Goal: Task Accomplishment & Management: Use online tool/utility

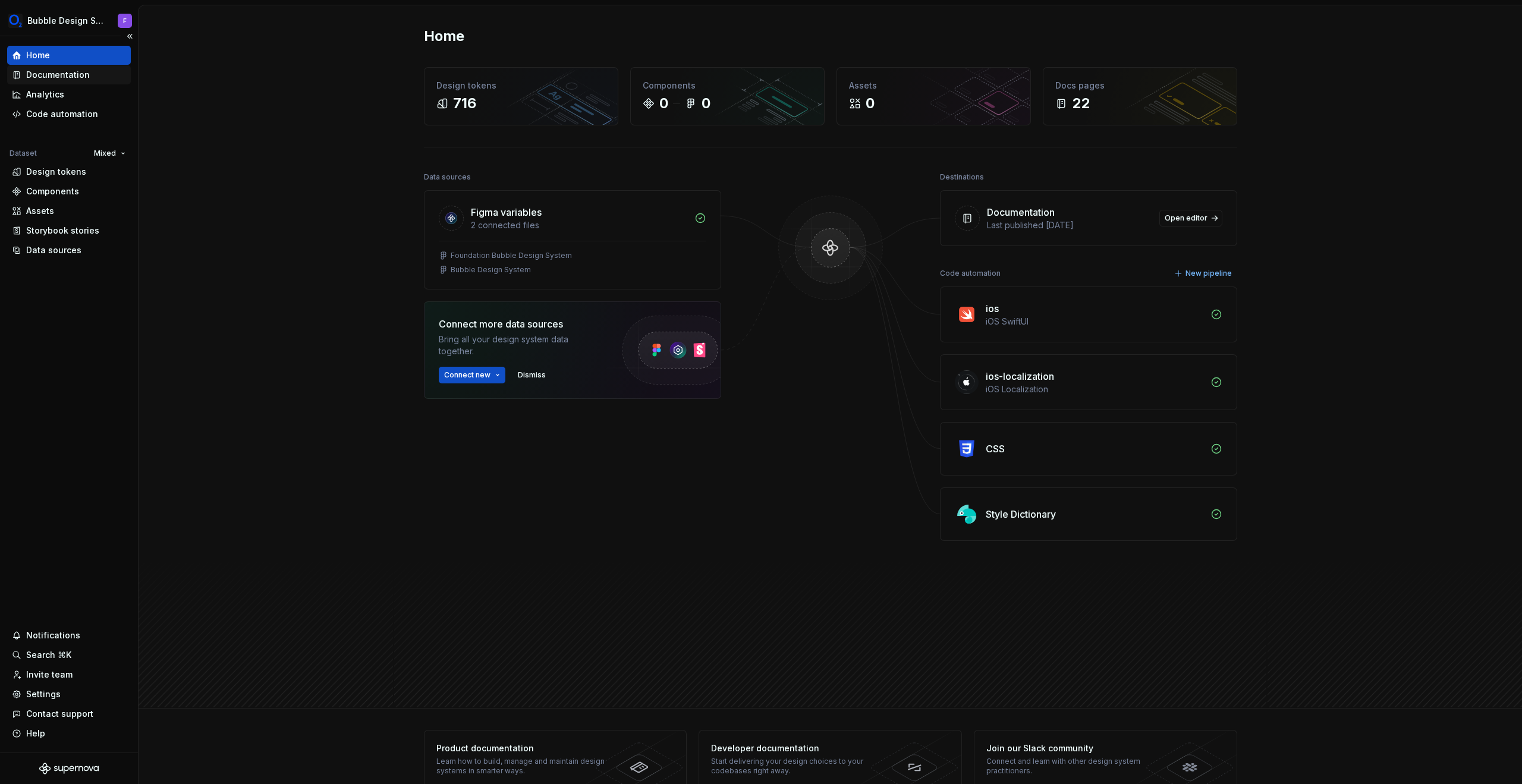
click at [54, 77] on div "Documentation" at bounding box center [58, 75] width 64 height 12
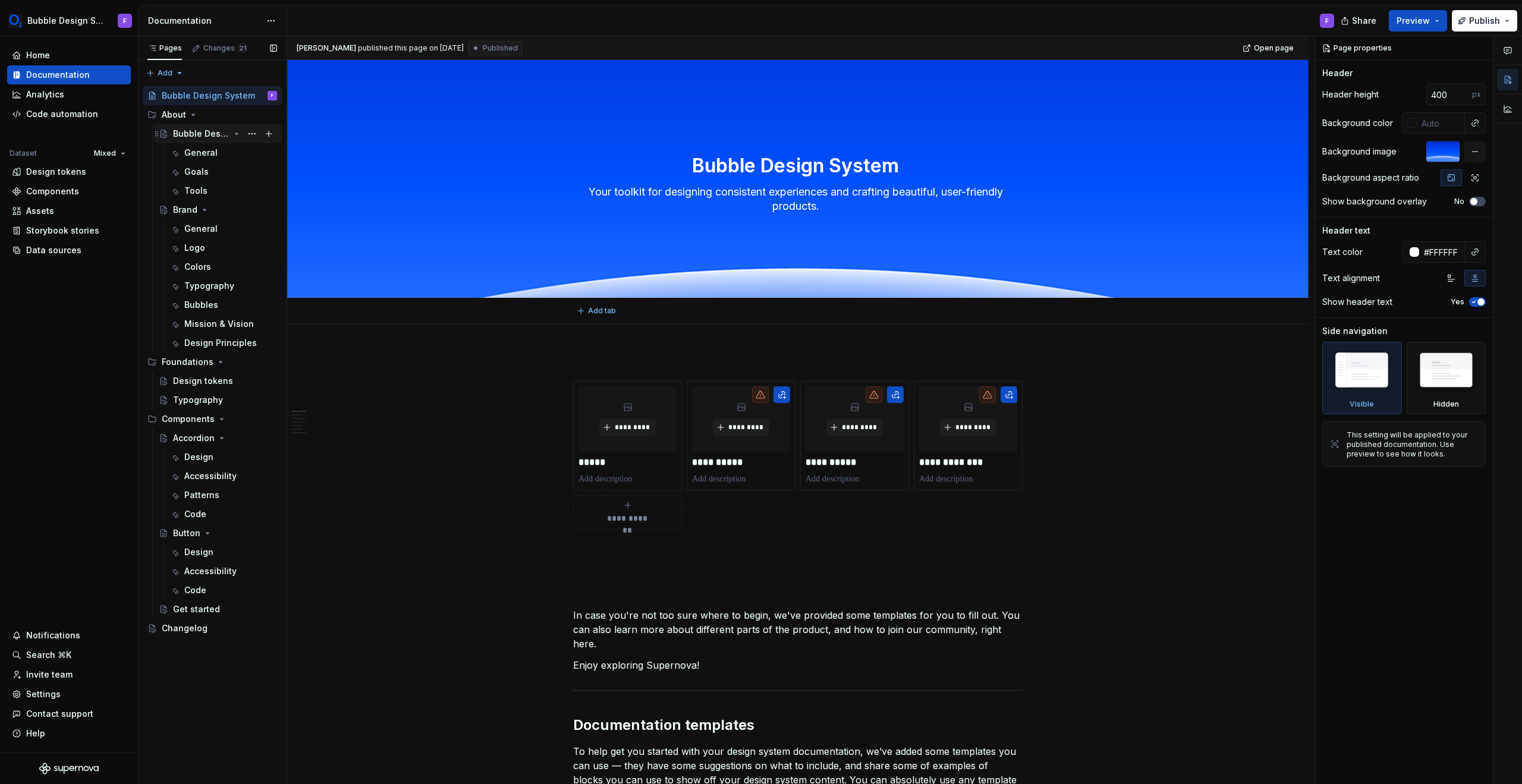
type textarea "*"
click at [65, 188] on div "Components" at bounding box center [52, 191] width 53 height 12
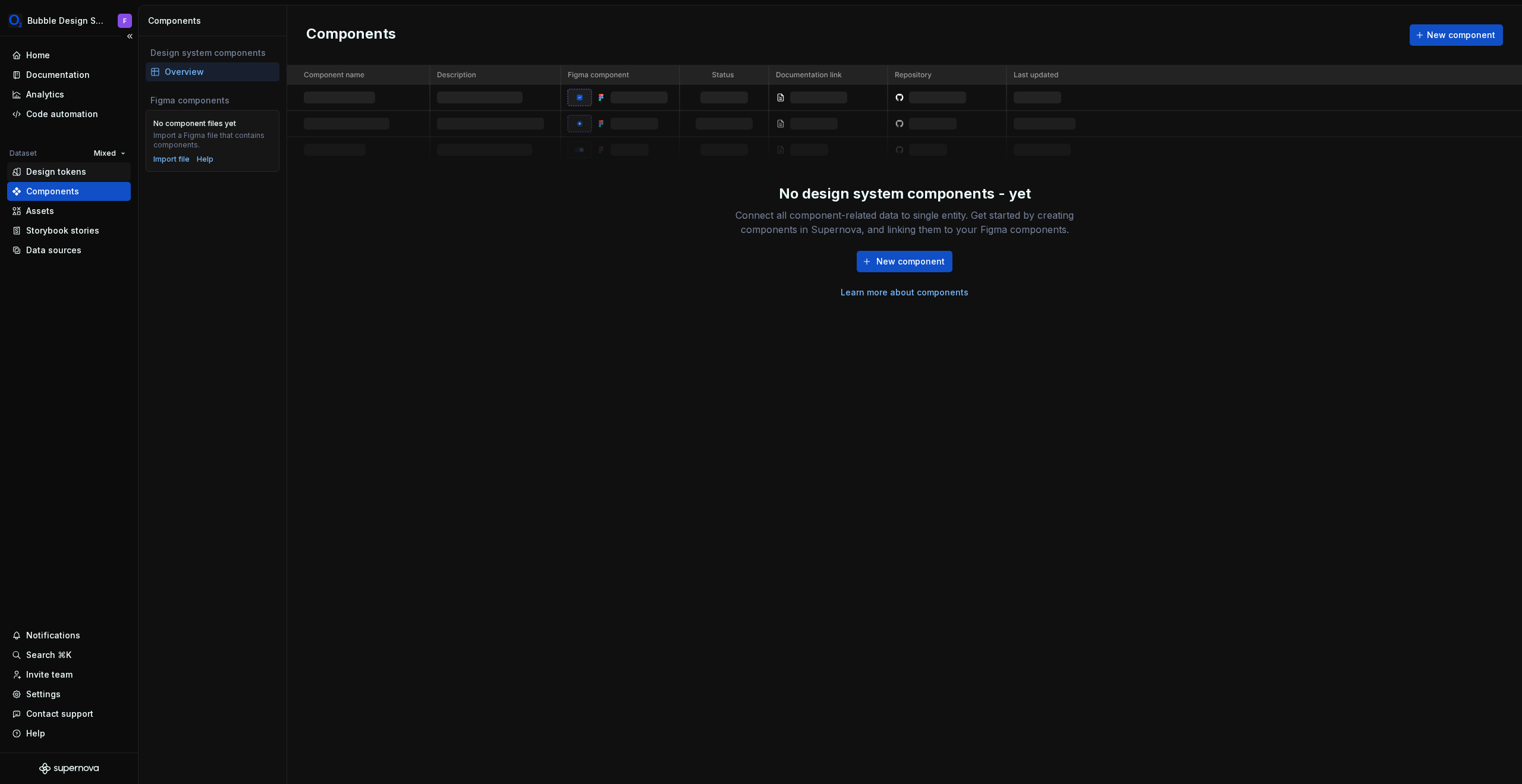
click at [65, 171] on div "Design tokens" at bounding box center [56, 172] width 60 height 12
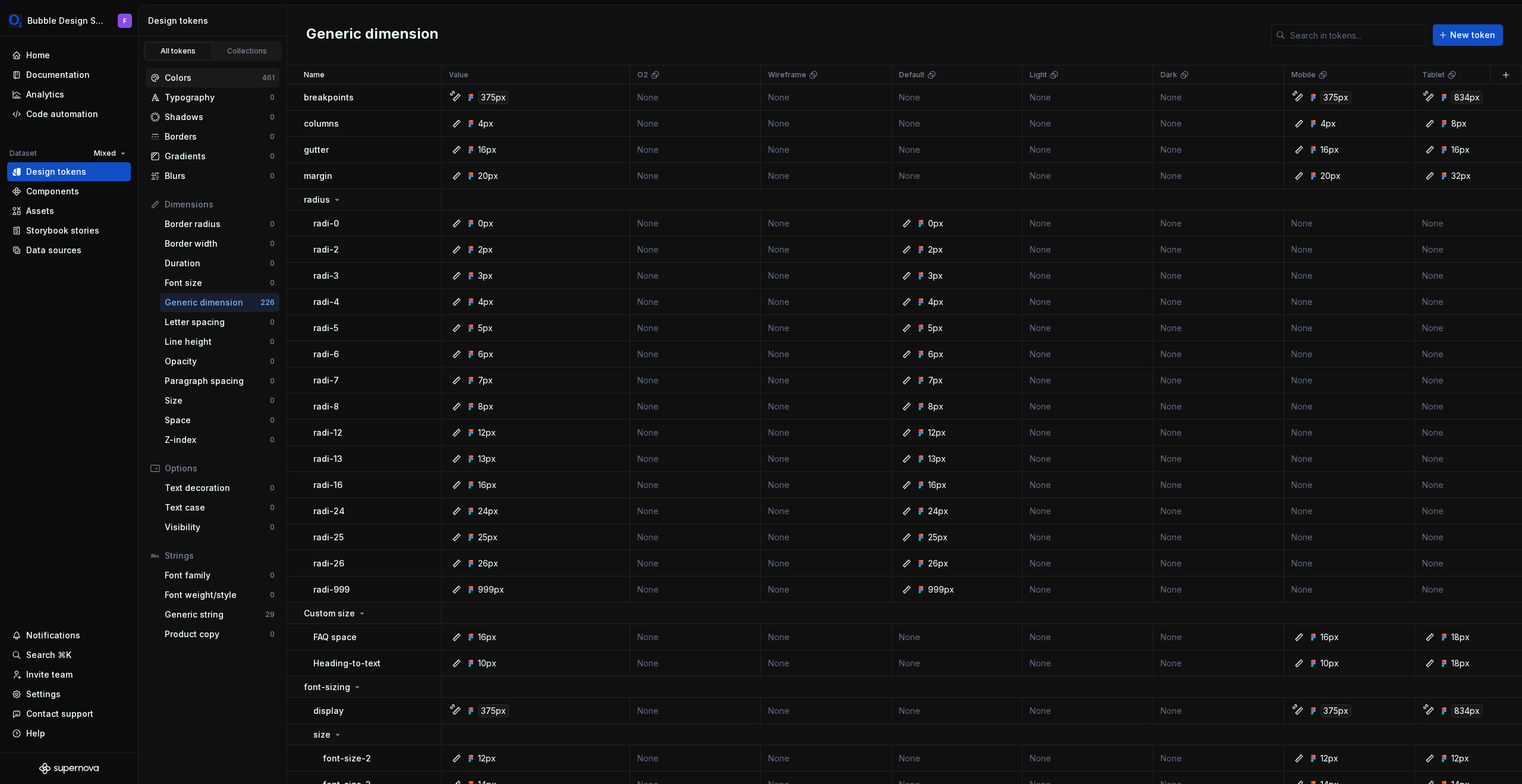
click at [199, 83] on div "Colors" at bounding box center [213, 78] width 98 height 12
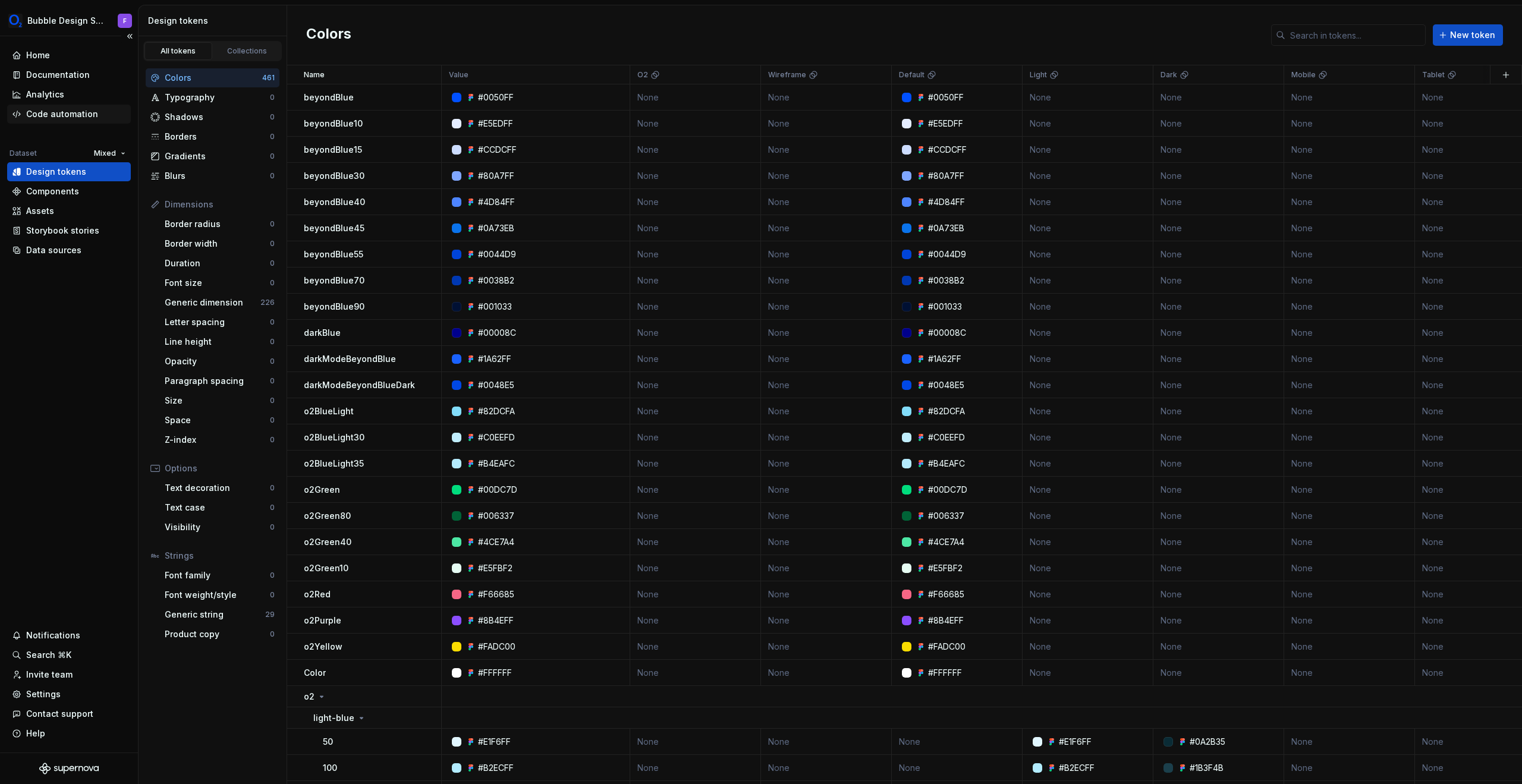
click at [75, 112] on div "Code automation" at bounding box center [62, 114] width 72 height 12
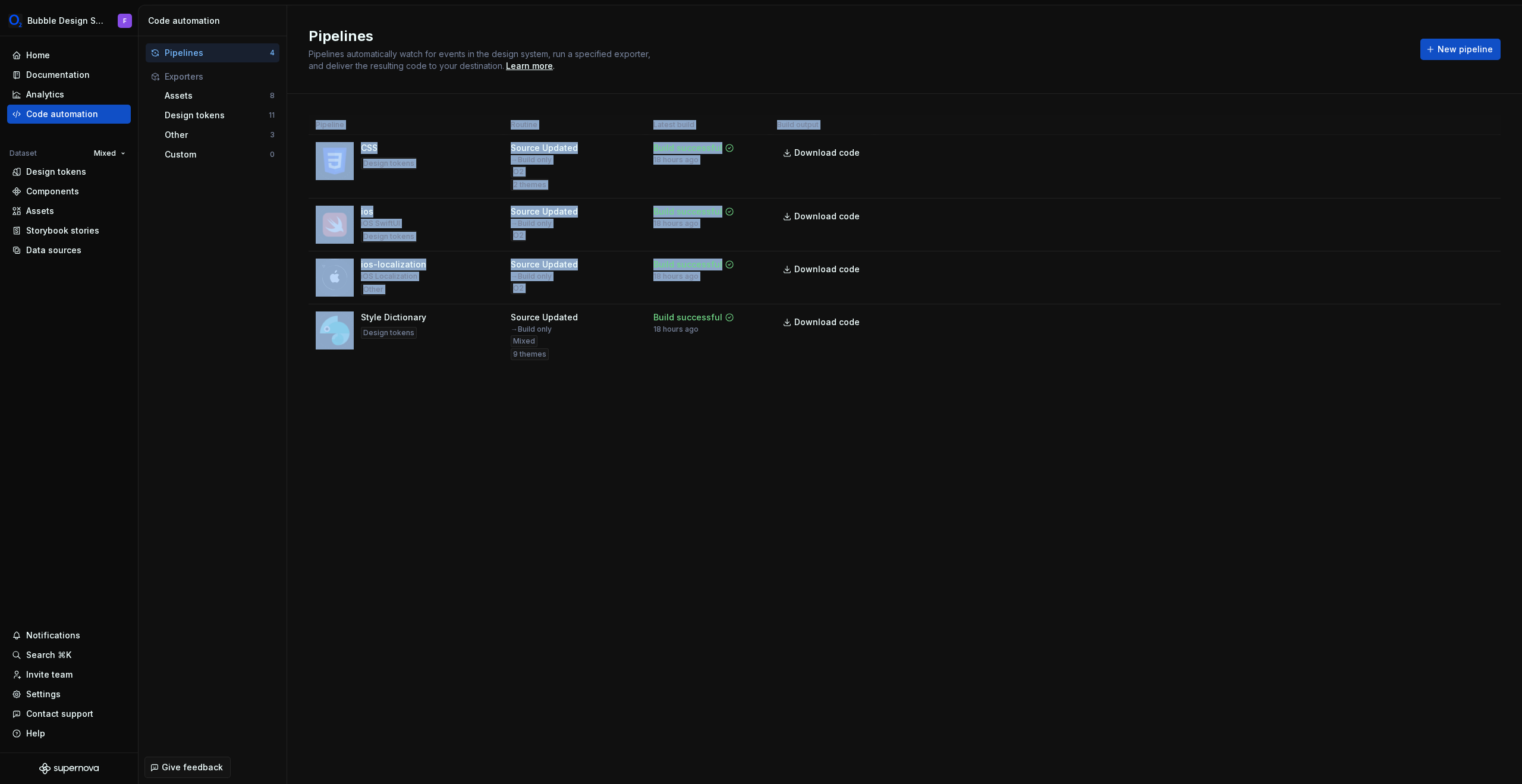
drag, startPoint x: 358, startPoint y: 319, endPoint x: 911, endPoint y: 373, distance: 555.6
click at [970, 319] on tr "Style Dictionary Design tokens Source Updated → Build only Mixed 9 themes Build…" at bounding box center [904, 336] width 1192 height 64
click at [921, 377] on div "Pipeline Routine Latest build Build output CSS Design tokens Source Updated → B…" at bounding box center [904, 253] width 1192 height 319
drag, startPoint x: 764, startPoint y: 353, endPoint x: 538, endPoint y: 330, distance: 227.2
click at [535, 330] on tr "Style Dictionary Design tokens Source Updated → Build only Mixed 9 themes Build…" at bounding box center [904, 336] width 1192 height 64
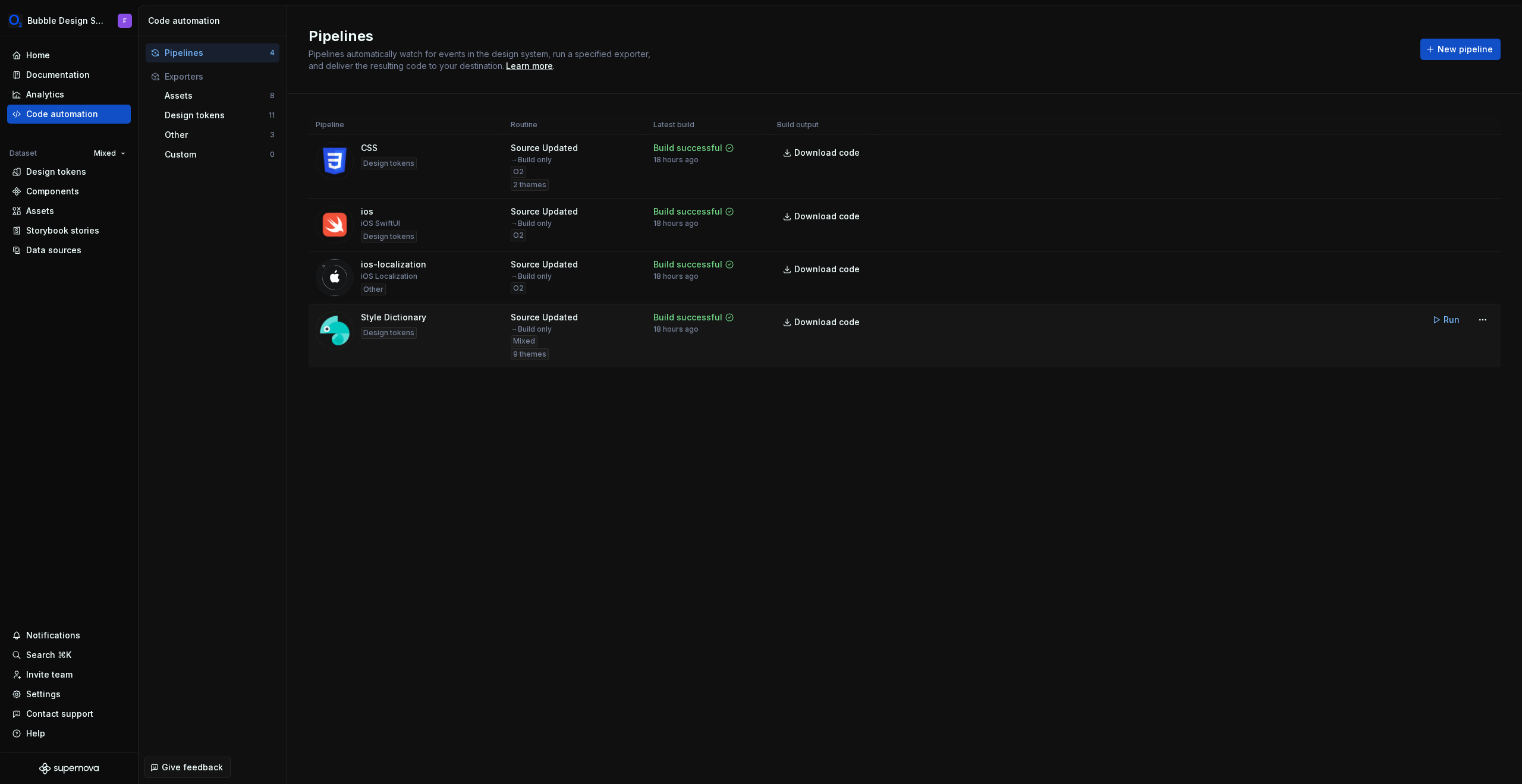
click at [601, 326] on div "Source Updated → Build only Mixed 9 themes" at bounding box center [575, 335] width 129 height 48
click at [1027, 60] on div "Pipelines Pipelines automatically watch for events in the design system, run a …" at bounding box center [904, 49] width 1192 height 45
click at [1027, 52] on span "New pipeline" at bounding box center [1466, 49] width 56 height 12
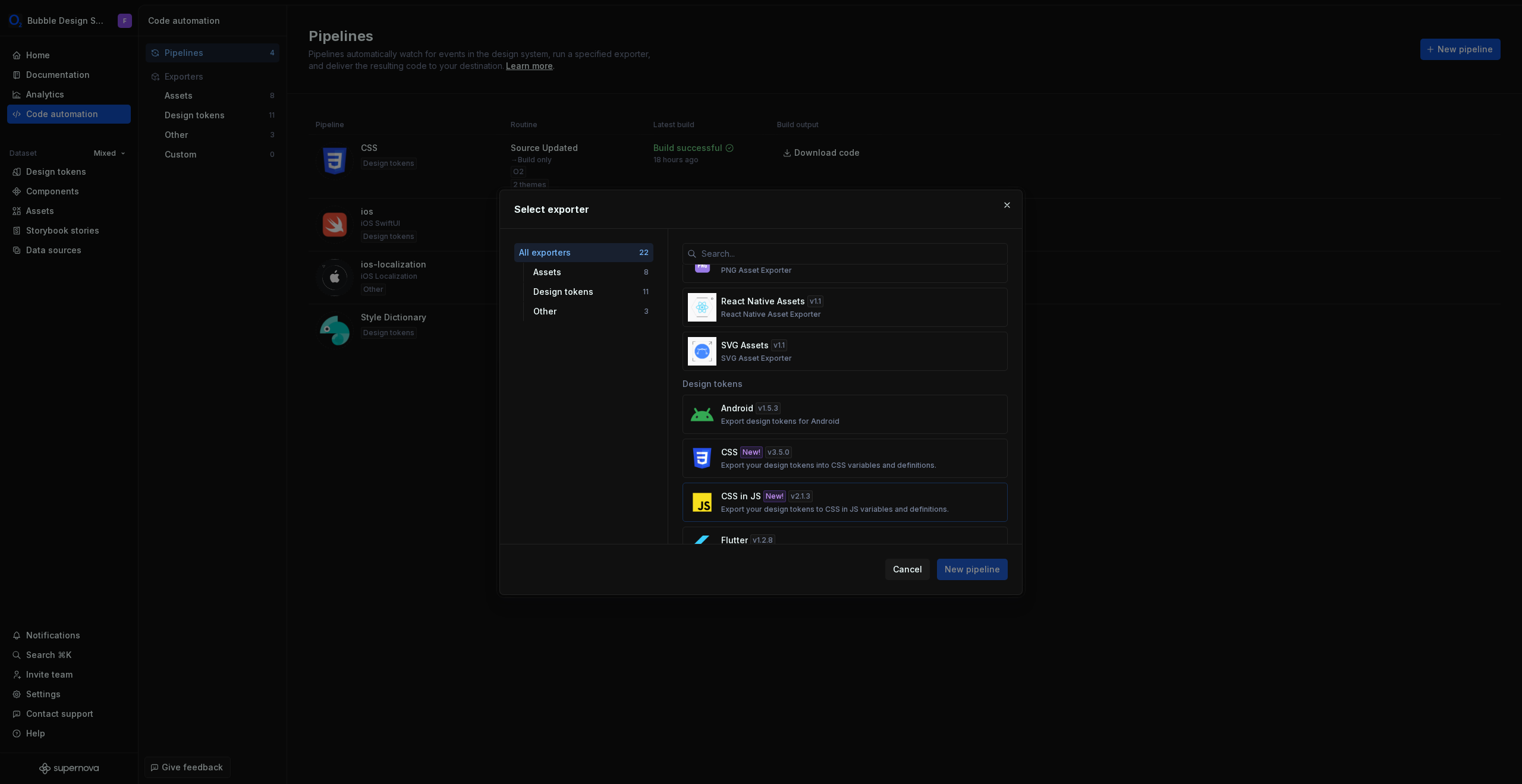
scroll to position [291, 0]
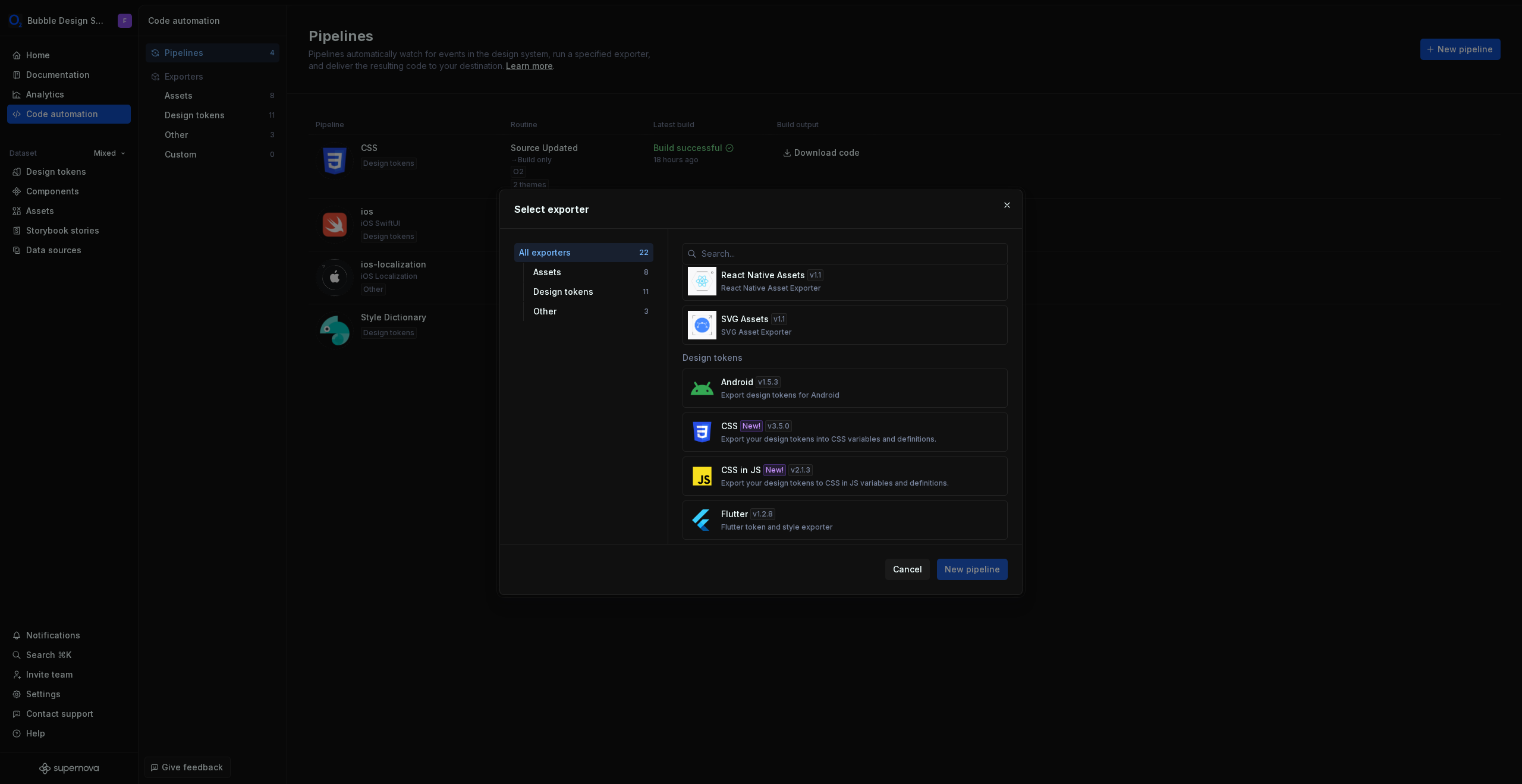
click at [821, 408] on div "Android v 1.5.3 Export design tokens for Android CSS New! v 3.5.0 Export your d…" at bounding box center [844, 610] width 325 height 484
click at [821, 394] on p "Export design tokens for Android" at bounding box center [780, 396] width 118 height 10
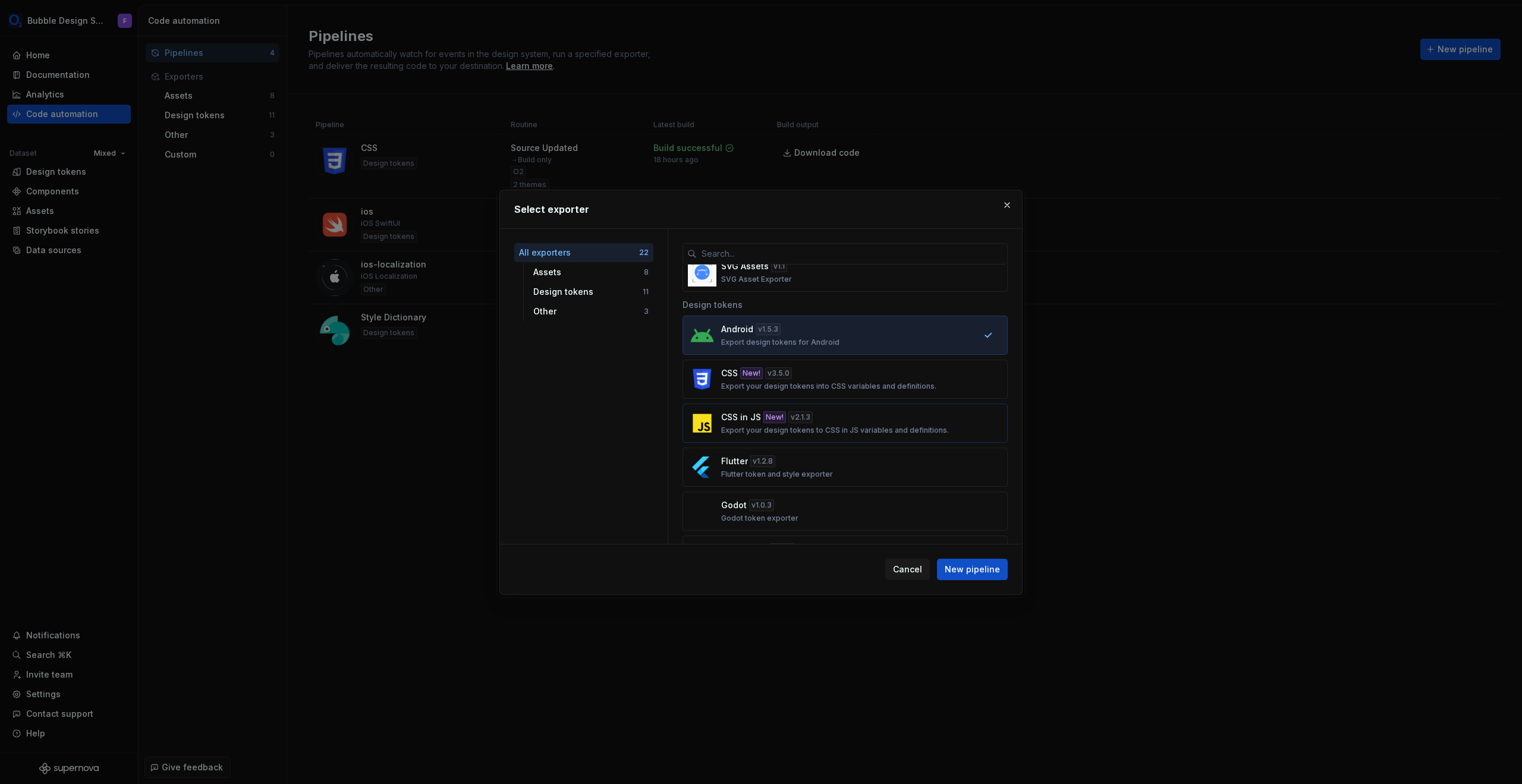
scroll to position [415, 0]
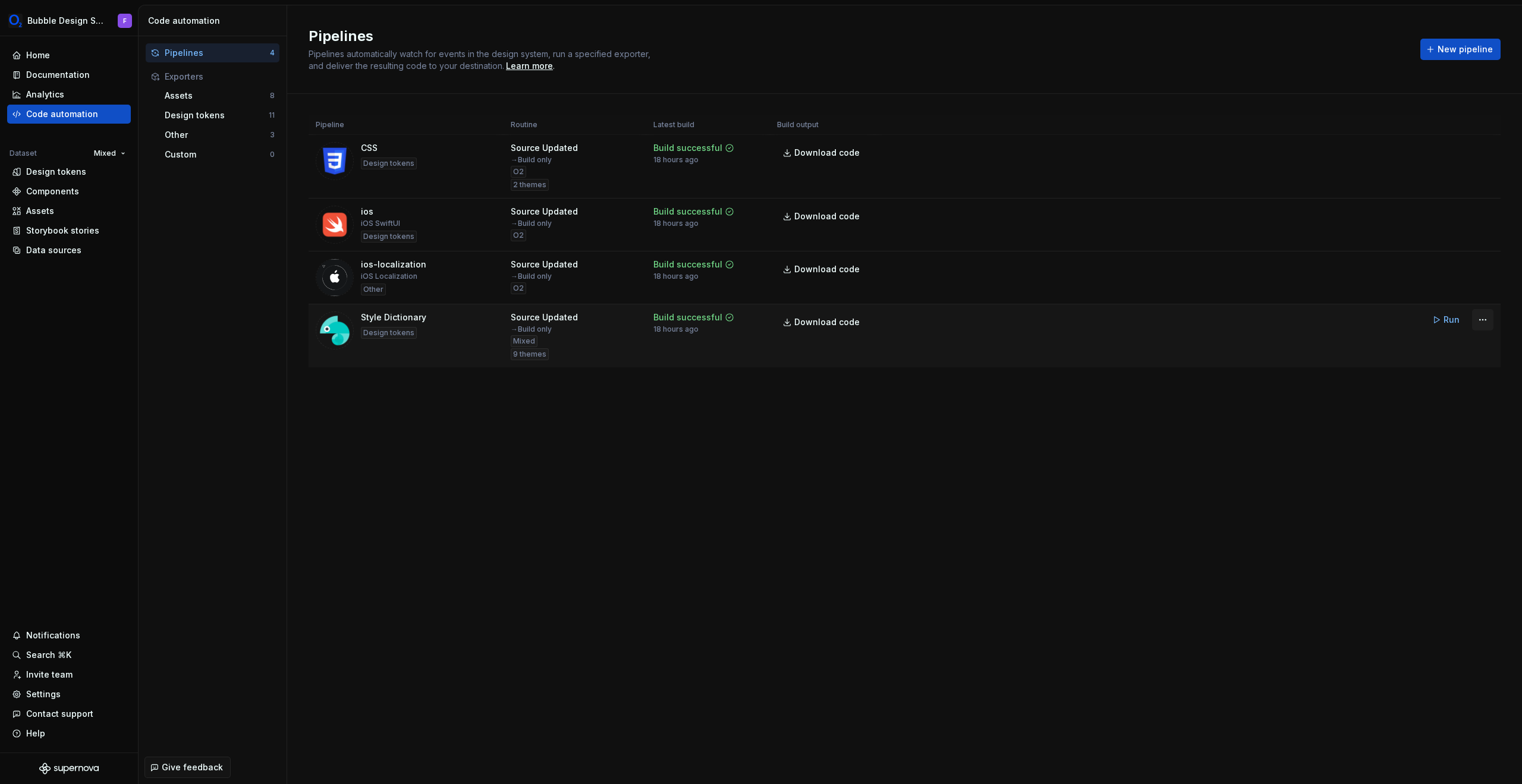
click at [1027, 320] on html "Bubble Design System F Home Documentation Analytics Code automation Dataset Mix…" at bounding box center [761, 392] width 1522 height 784
drag, startPoint x: 1455, startPoint y: 345, endPoint x: 1443, endPoint y: 350, distance: 13.0
click at [1027, 345] on div "Edit pipeline" at bounding box center [1468, 345] width 102 height 12
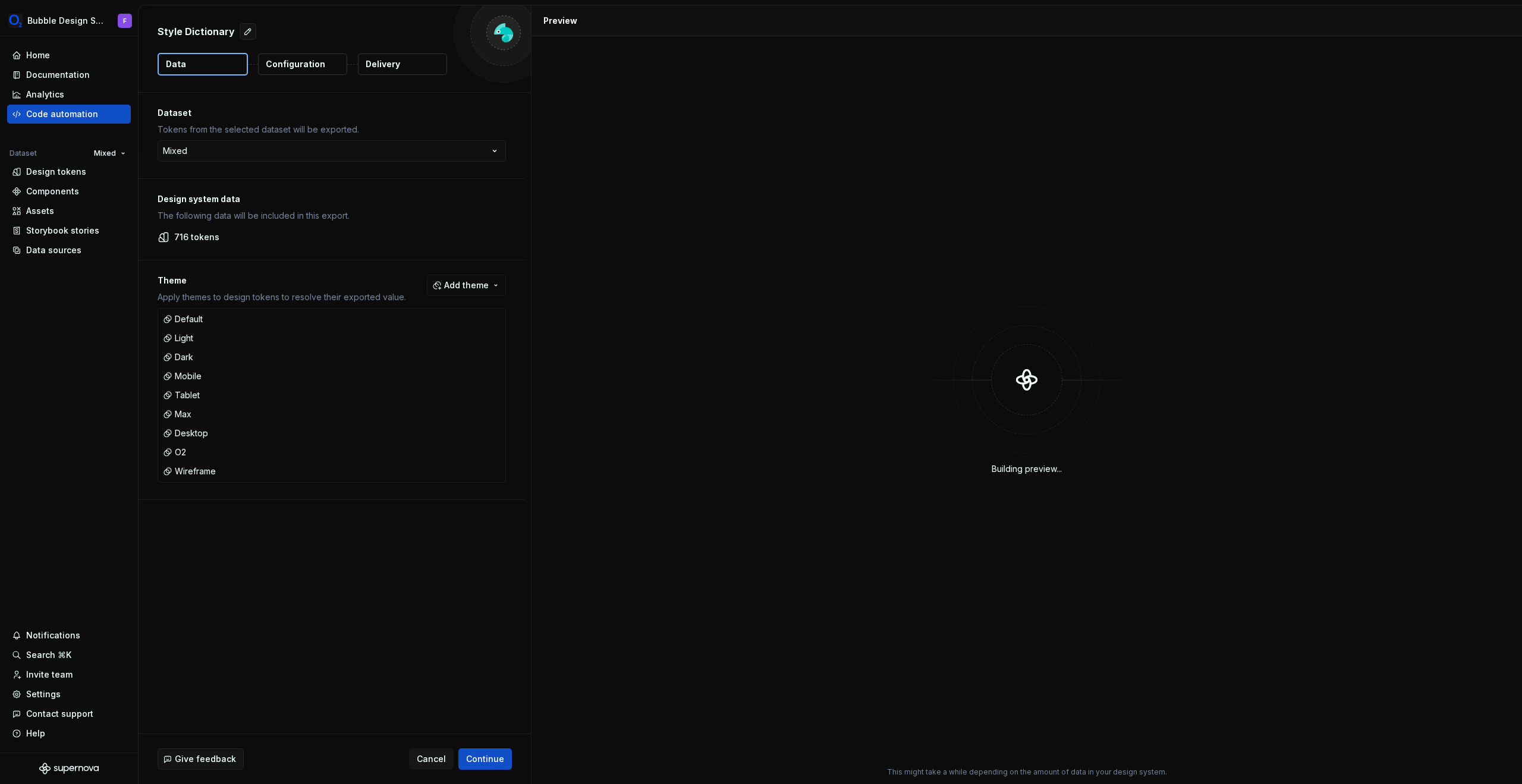
click at [307, 66] on p "Configuration" at bounding box center [296, 64] width 60 height 12
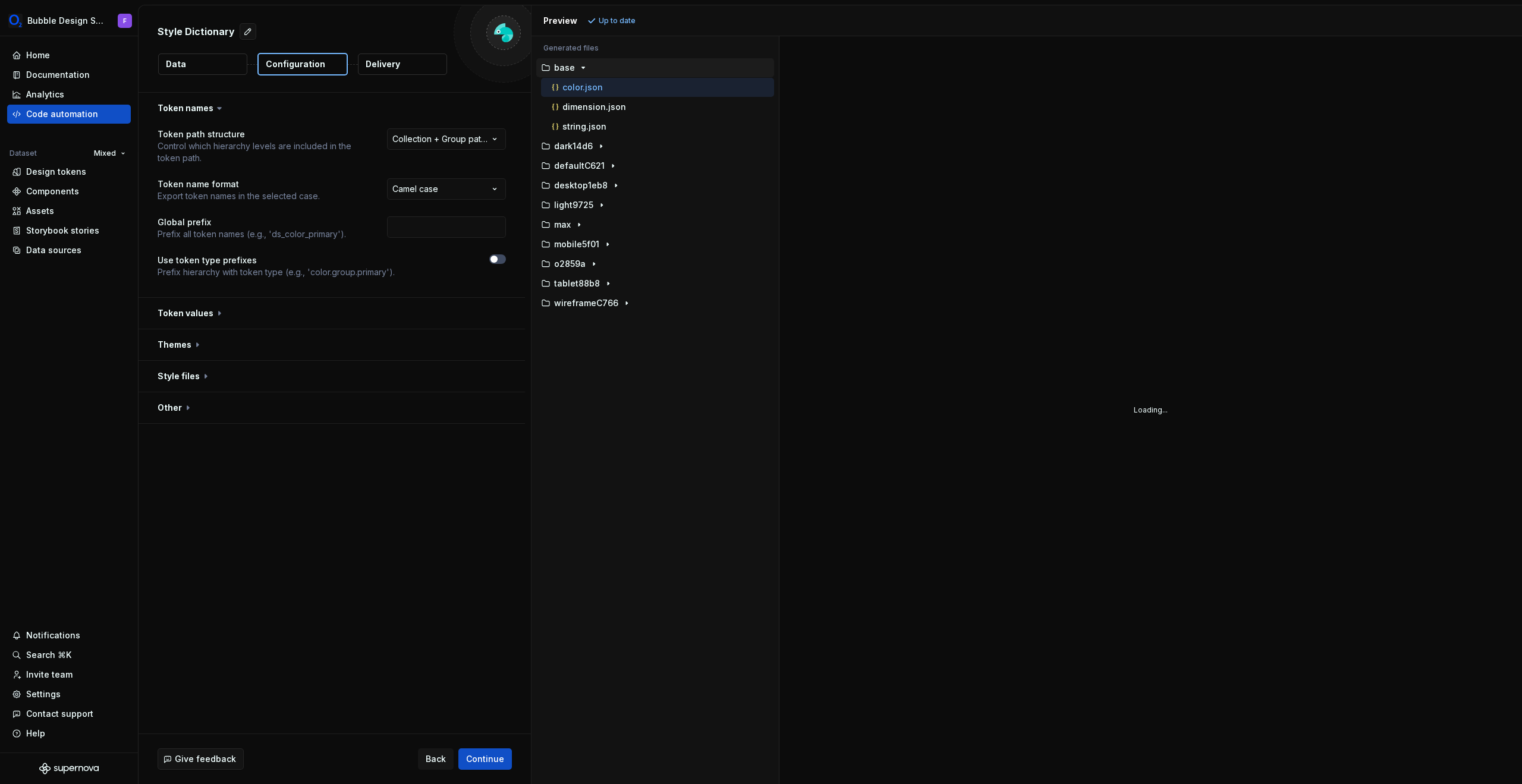
drag, startPoint x: 190, startPoint y: 404, endPoint x: 195, endPoint y: 392, distance: 13.0
click at [190, 404] on button "button" at bounding box center [331, 407] width 387 height 31
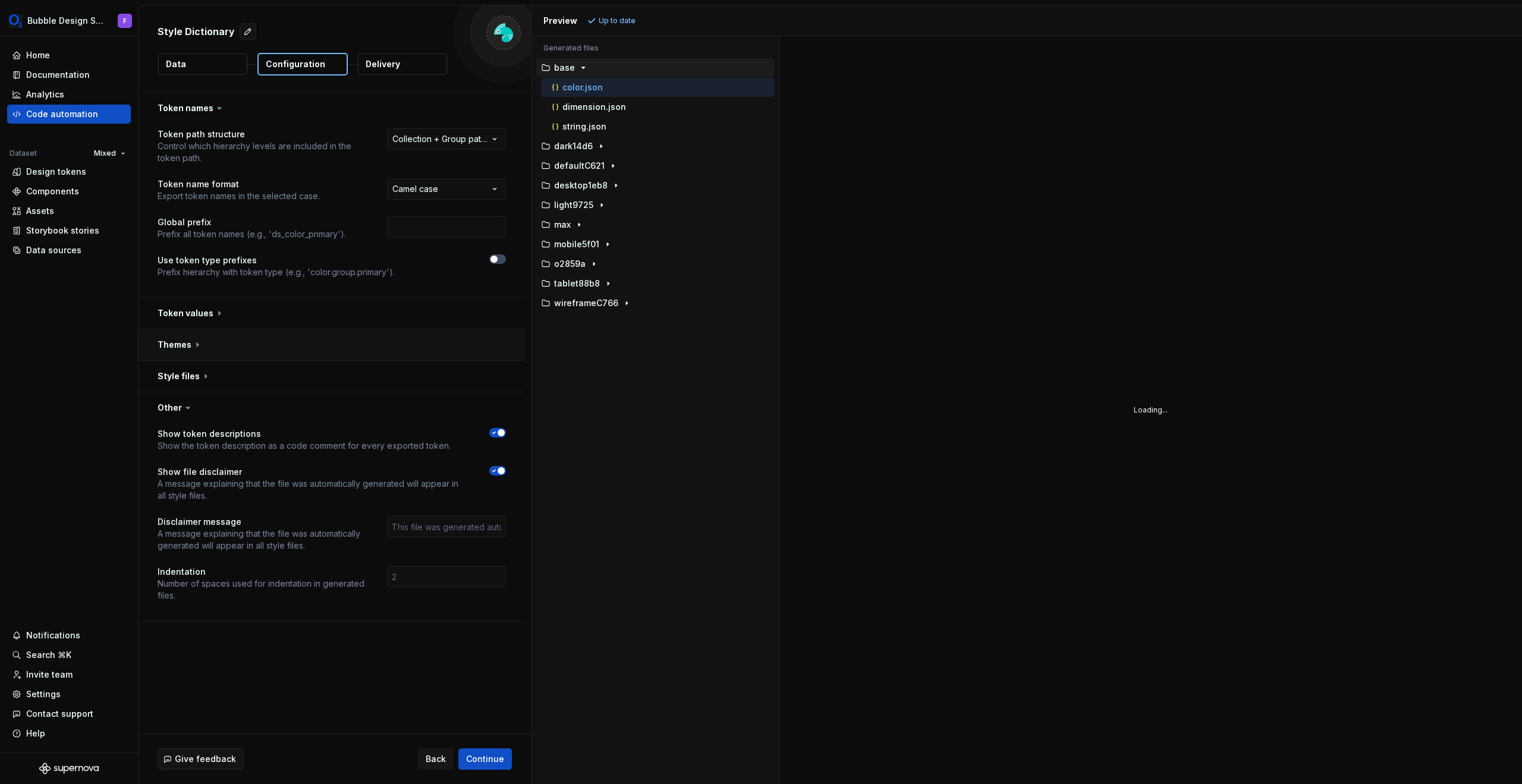
drag, startPoint x: 198, startPoint y: 379, endPoint x: 203, endPoint y: 349, distance: 30.4
click at [199, 378] on button "button" at bounding box center [331, 376] width 387 height 31
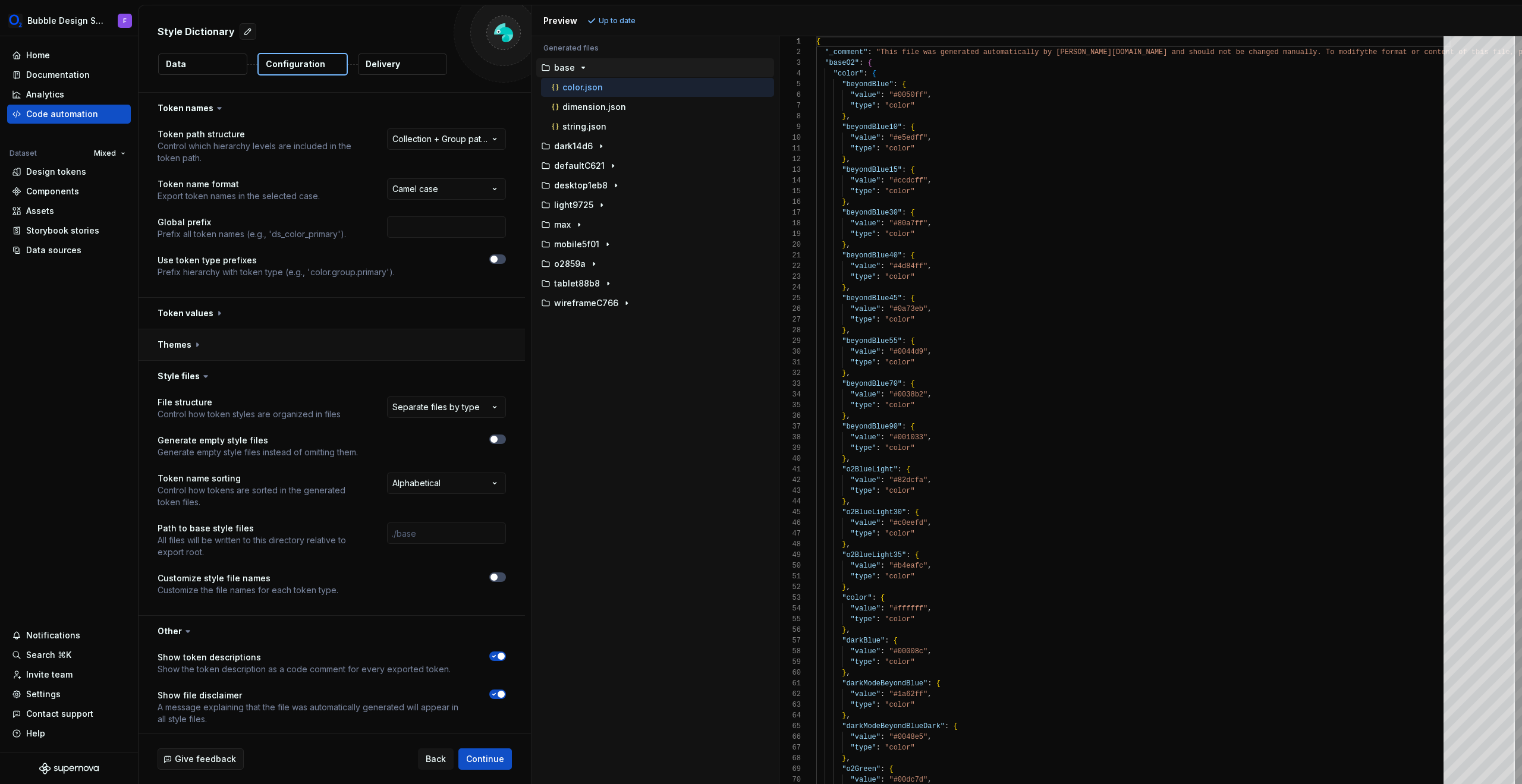
click at [203, 347] on button "button" at bounding box center [331, 345] width 387 height 31
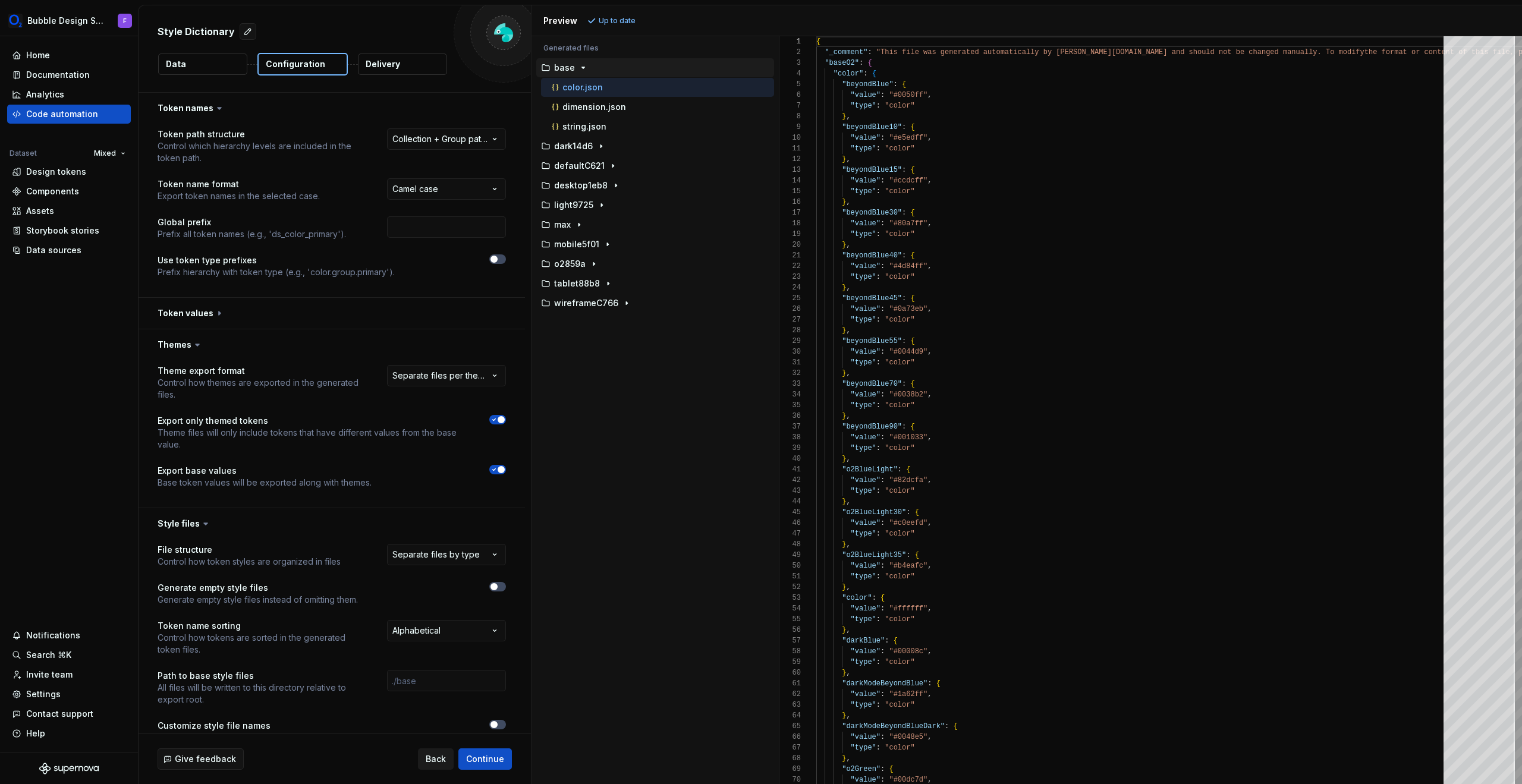
click at [433, 570] on span "Back" at bounding box center [435, 759] width 20 height 12
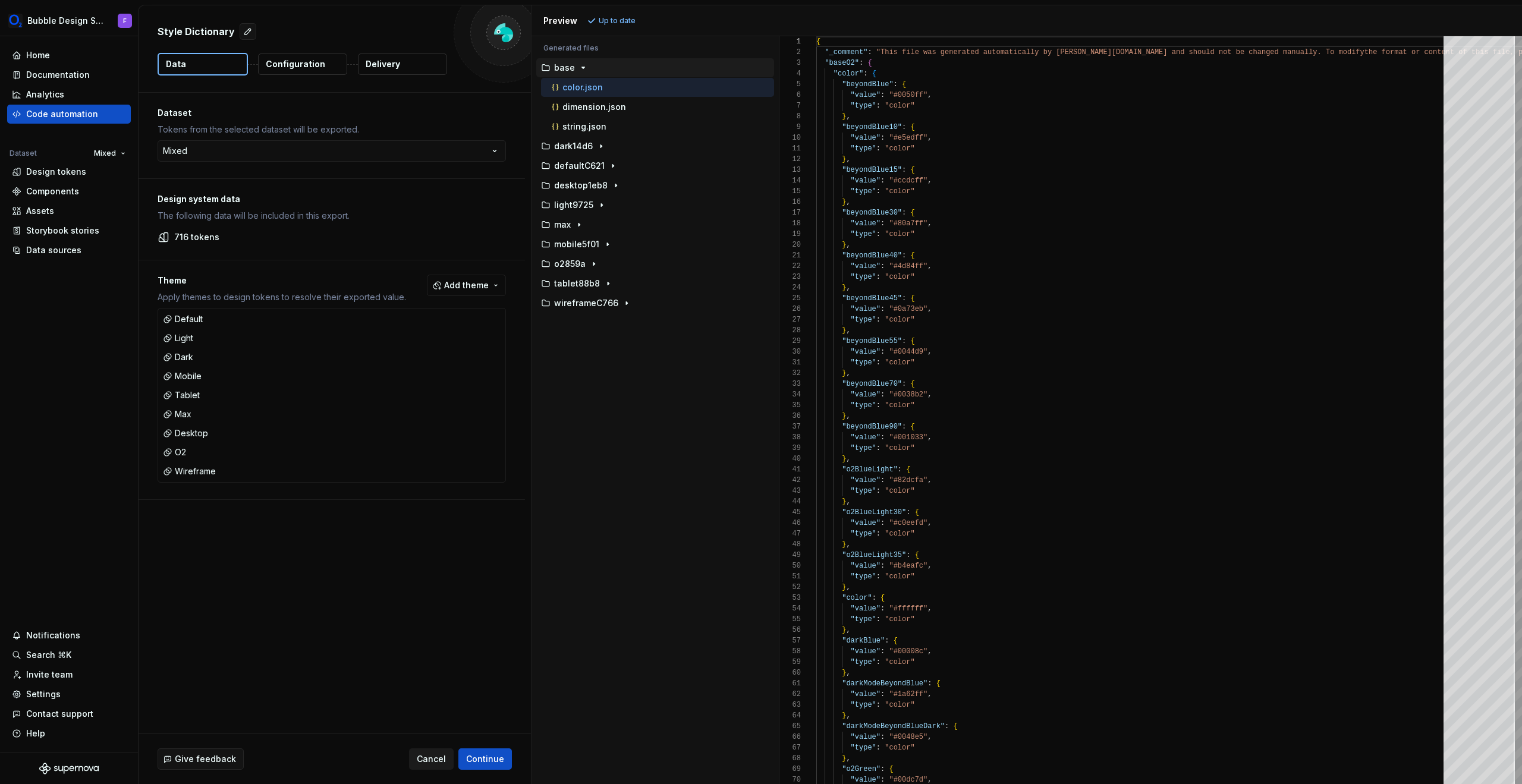
click at [437, 570] on button "Cancel" at bounding box center [431, 759] width 44 height 21
